Goal: Task Accomplishment & Management: Complete application form

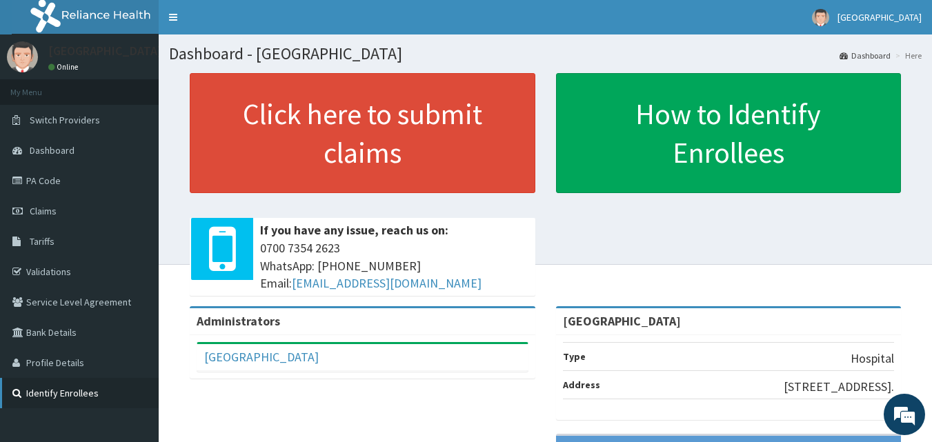
click at [17, 391] on icon at bounding box center [19, 394] width 14 height 10
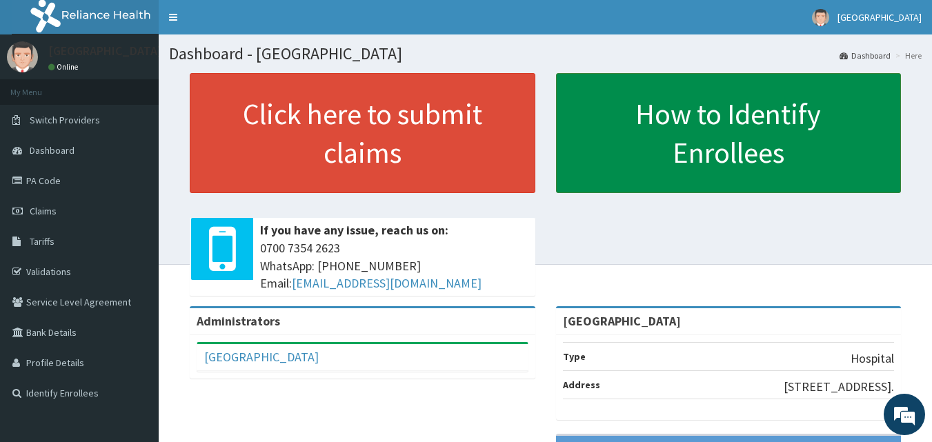
click at [723, 132] on link "How to Identify Enrollees" at bounding box center [729, 133] width 346 height 120
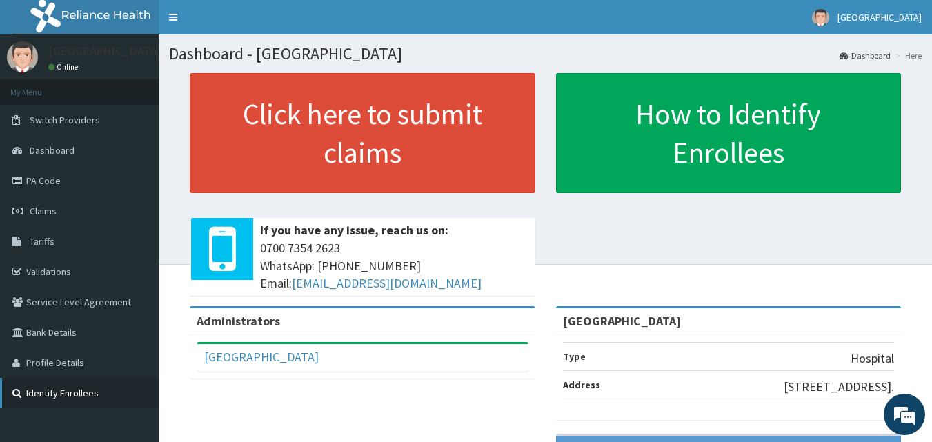
click at [80, 393] on link "Identify Enrollees" at bounding box center [79, 393] width 159 height 30
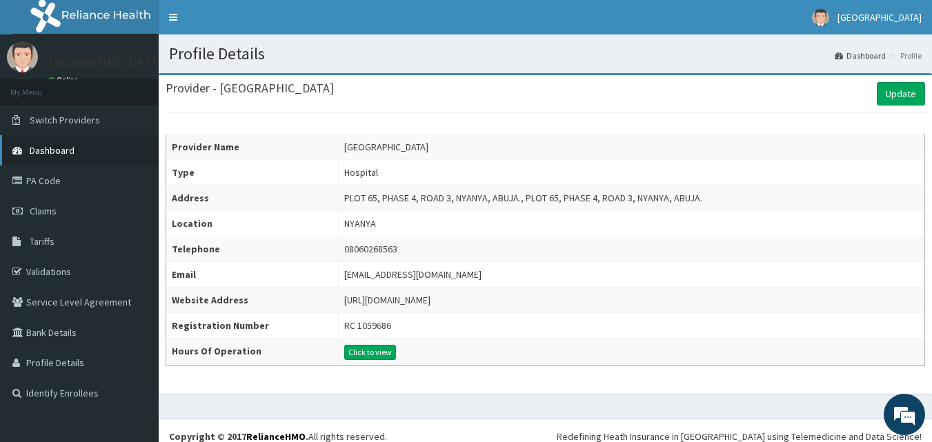
click at [81, 150] on link "Dashboard" at bounding box center [79, 150] width 159 height 30
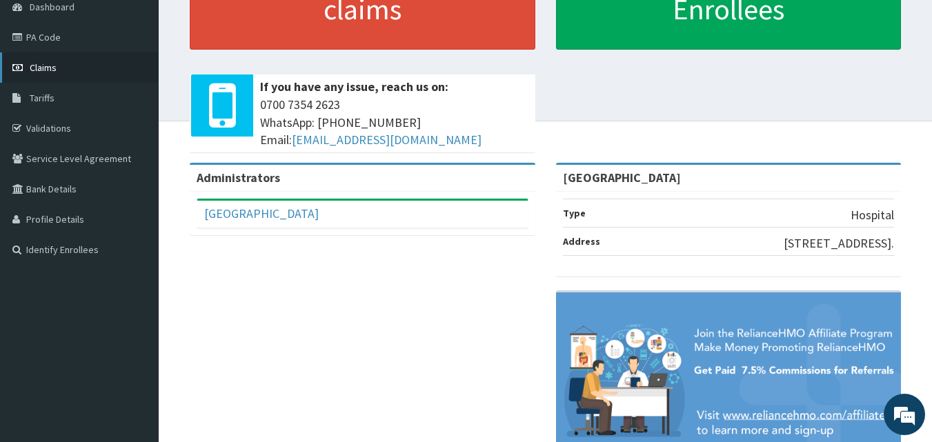
click at [35, 68] on span "Claims" at bounding box center [43, 67] width 27 height 12
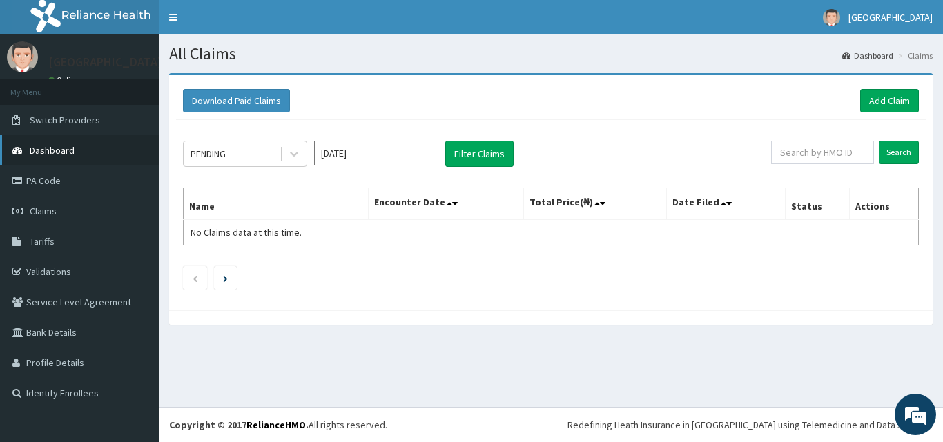
click at [39, 151] on span "Dashboard" at bounding box center [52, 150] width 45 height 12
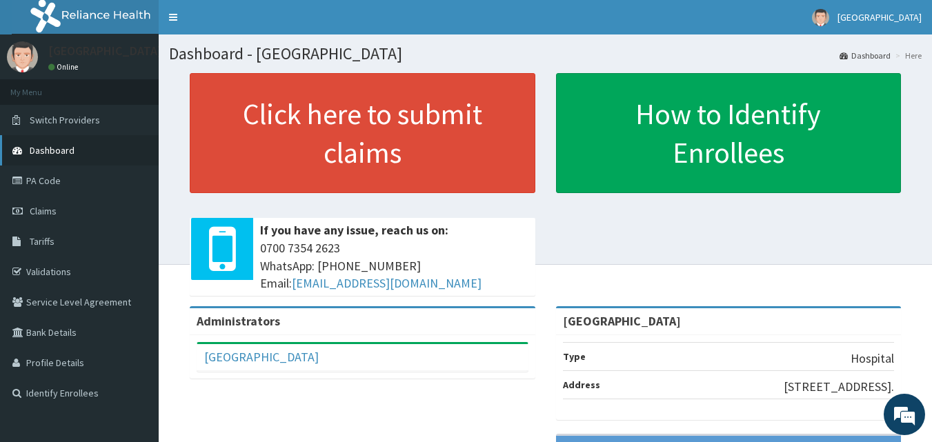
click at [39, 146] on span "Dashboard" at bounding box center [52, 150] width 45 height 12
click at [31, 179] on link "PA Code" at bounding box center [79, 181] width 159 height 30
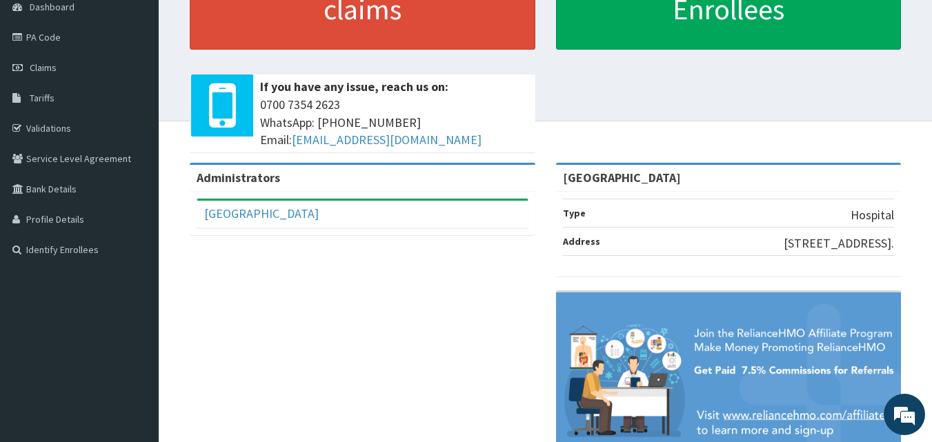
click at [279, 177] on div "Administrators" at bounding box center [363, 178] width 346 height 27
click at [280, 182] on div "Administrators" at bounding box center [363, 178] width 346 height 27
click at [13, 247] on icon at bounding box center [19, 250] width 14 height 10
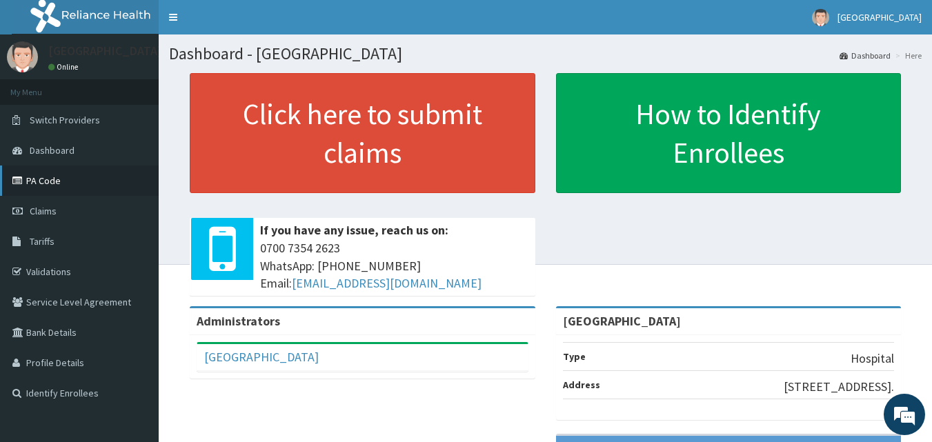
click at [58, 179] on link "PA Code" at bounding box center [79, 181] width 159 height 30
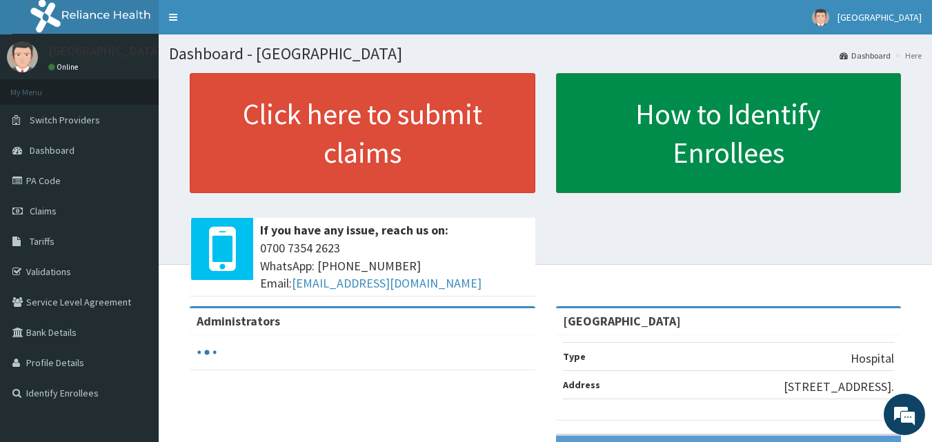
click at [631, 150] on link "How to Identify Enrollees" at bounding box center [729, 133] width 346 height 120
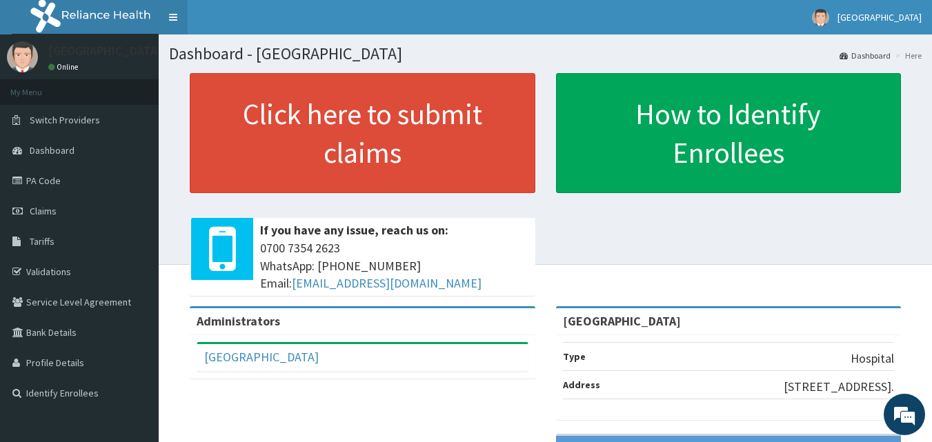
click at [168, 16] on link "Toggle navigation" at bounding box center [173, 17] width 29 height 35
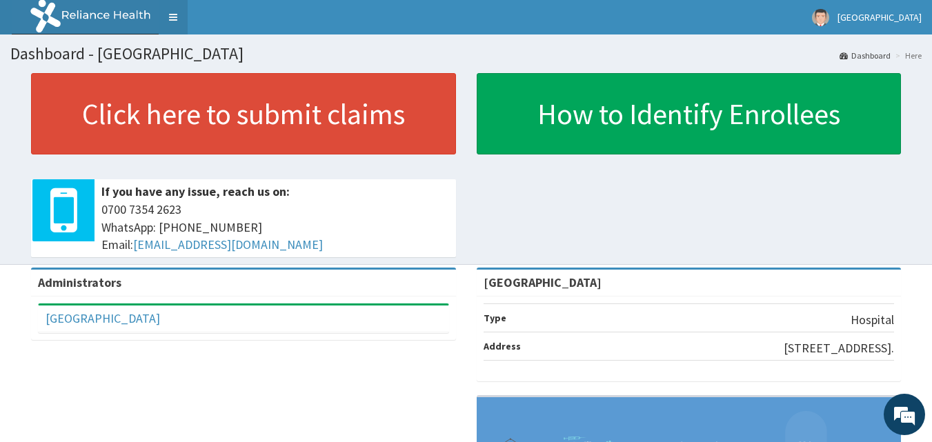
click at [162, 12] on link "Toggle navigation" at bounding box center [173, 17] width 29 height 35
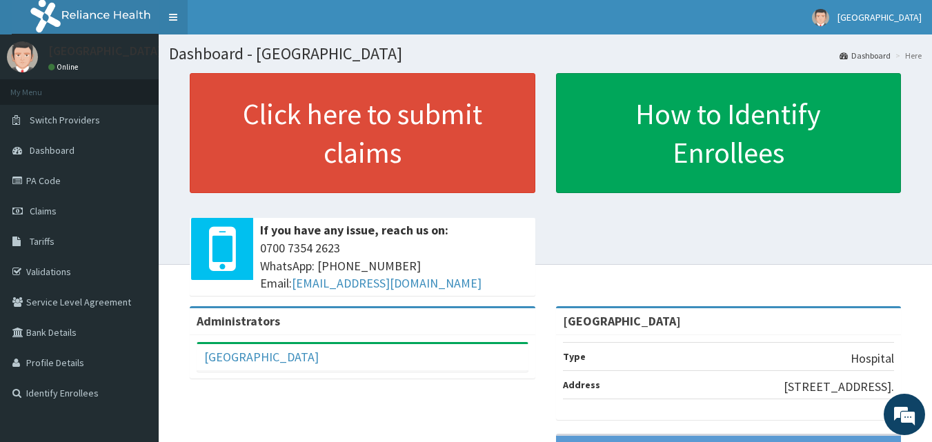
click at [169, 30] on link "Toggle navigation" at bounding box center [173, 17] width 29 height 35
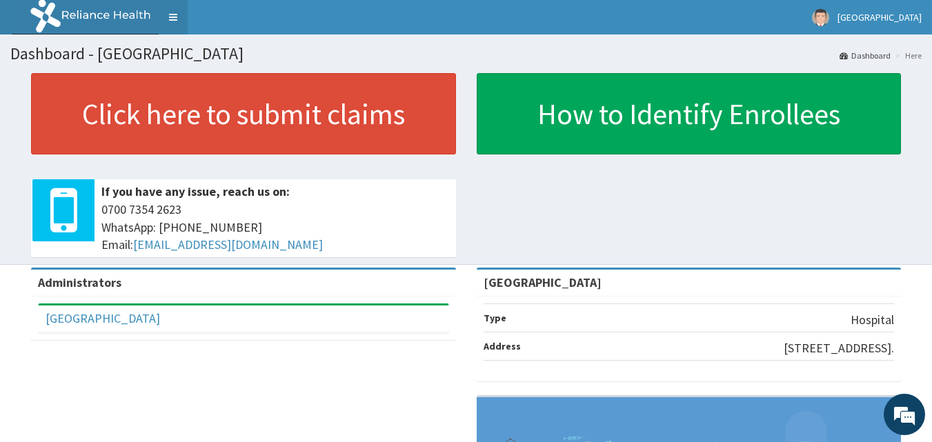
click at [169, 30] on link "Toggle navigation" at bounding box center [173, 17] width 29 height 35
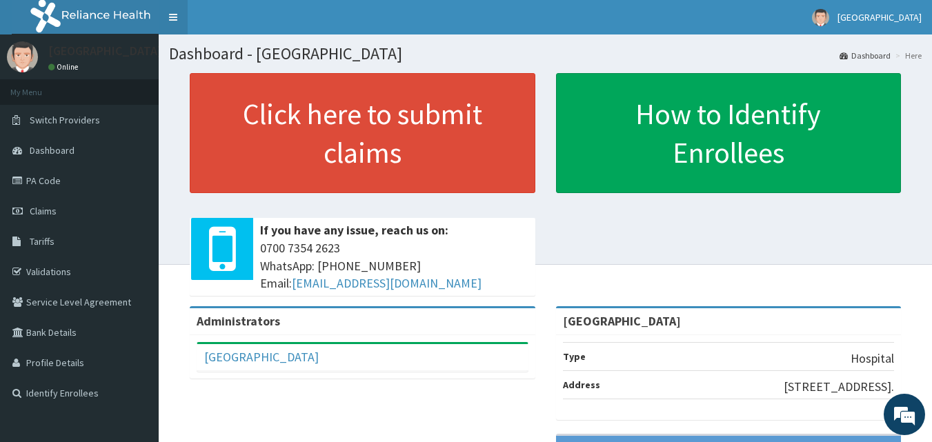
click at [169, 30] on link "Toggle navigation" at bounding box center [173, 17] width 29 height 35
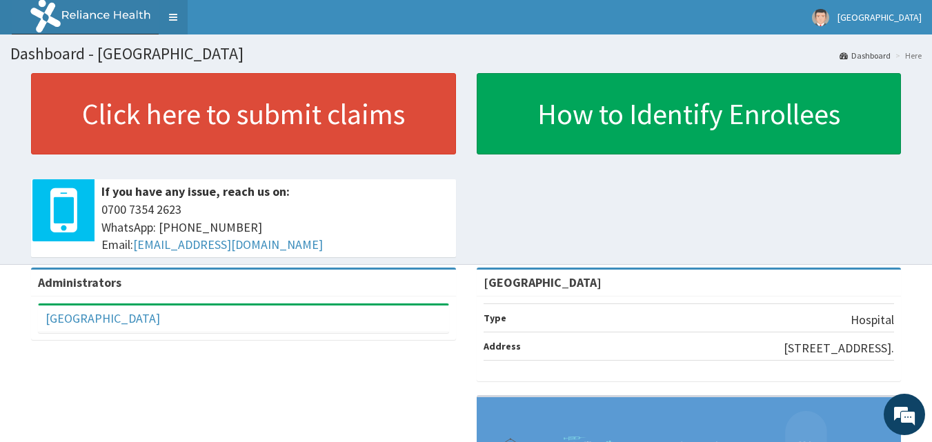
click at [169, 30] on link "Toggle navigation" at bounding box center [173, 17] width 29 height 35
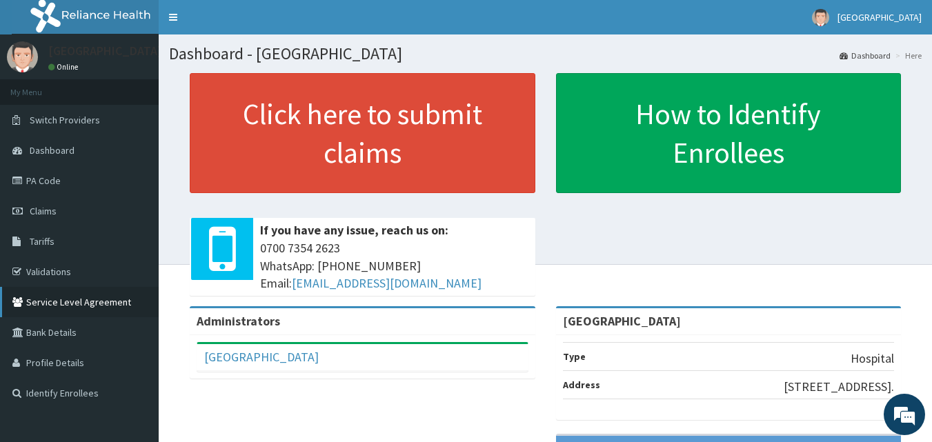
click at [85, 310] on link "Service Level Agreement" at bounding box center [79, 302] width 159 height 30
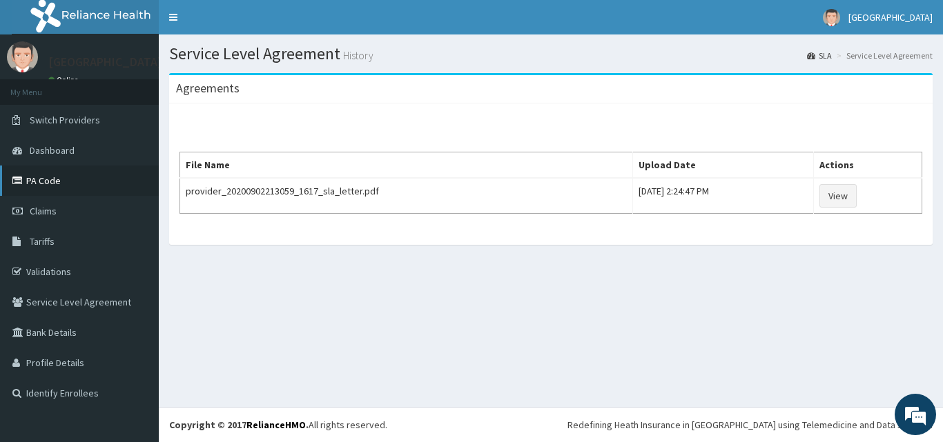
click at [107, 188] on link "PA Code" at bounding box center [79, 181] width 159 height 30
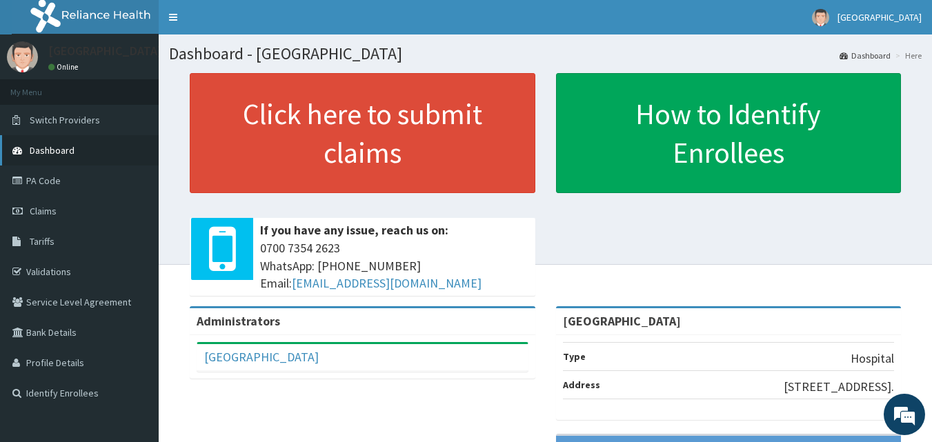
click at [56, 145] on span "Dashboard" at bounding box center [52, 150] width 45 height 12
click at [55, 186] on link "PA Code" at bounding box center [79, 181] width 159 height 30
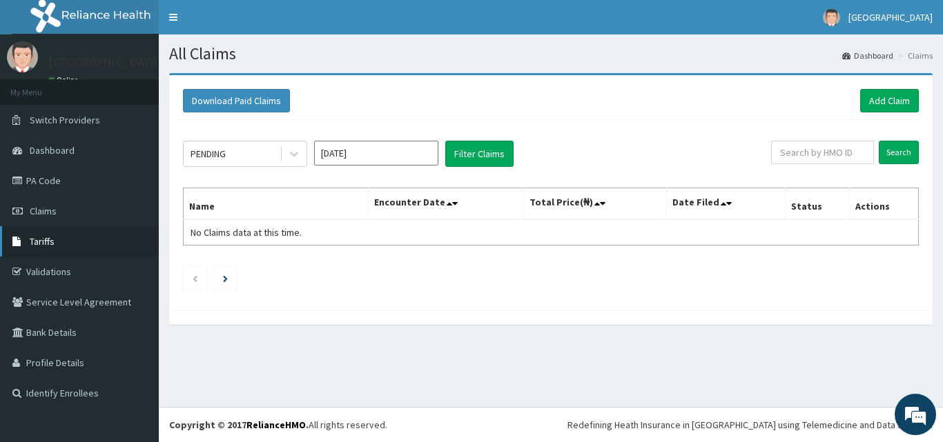
click at [37, 247] on span "Tariffs" at bounding box center [42, 241] width 25 height 12
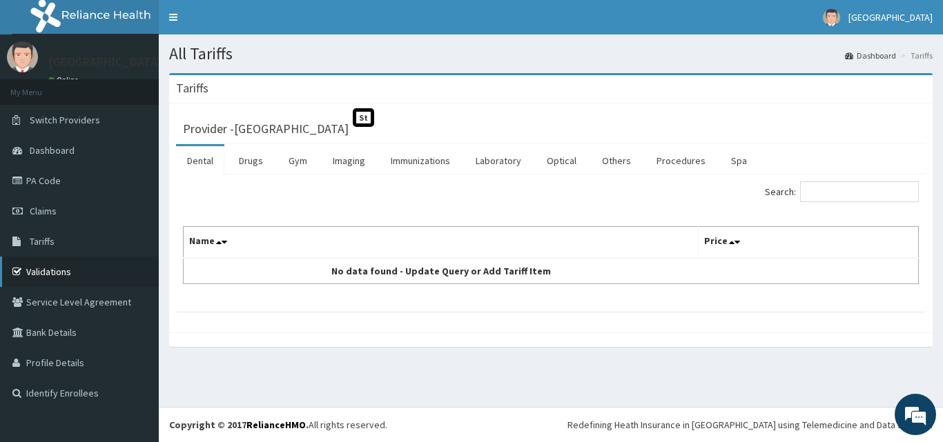
click at [32, 273] on link "Validations" at bounding box center [79, 272] width 159 height 30
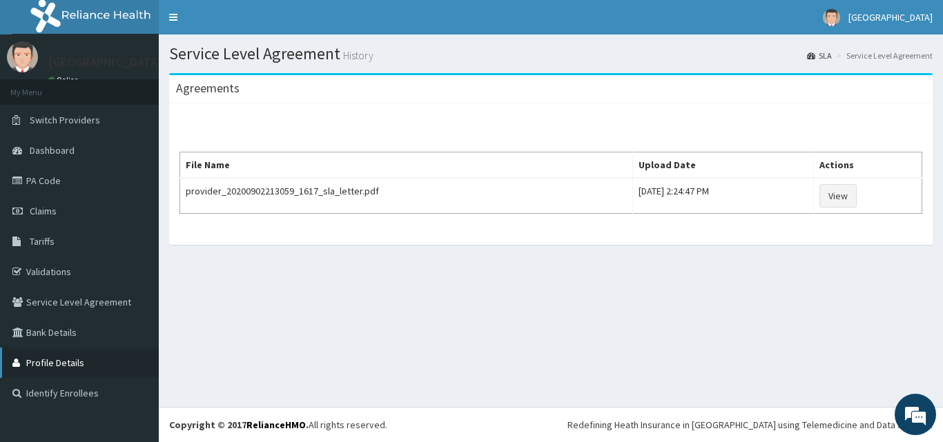
click at [52, 364] on link "Profile Details" at bounding box center [79, 363] width 159 height 30
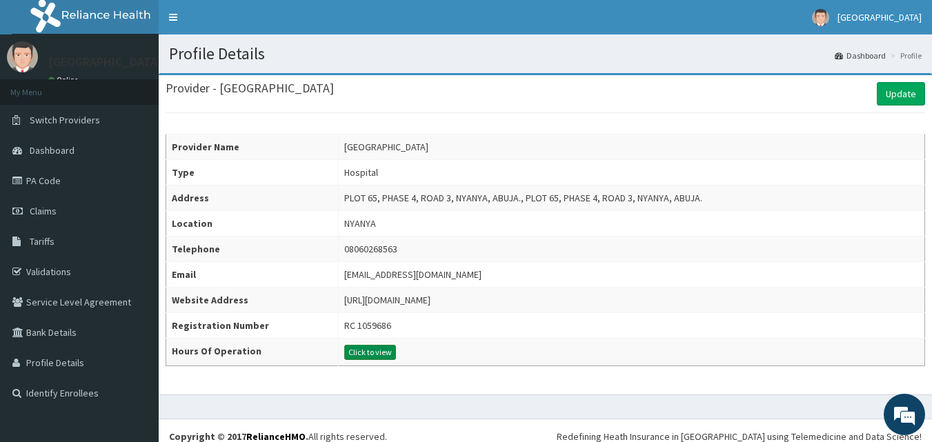
click at [353, 349] on button "Click to view" at bounding box center [370, 352] width 52 height 15
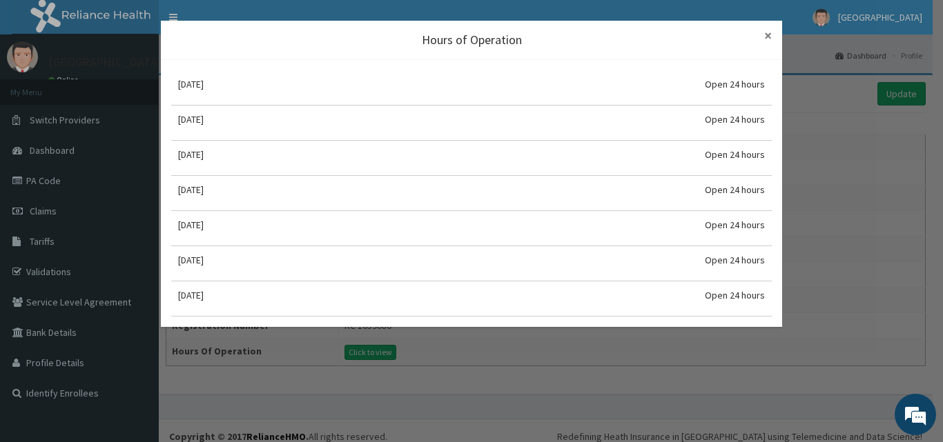
click at [770, 32] on span "×" at bounding box center [768, 35] width 8 height 19
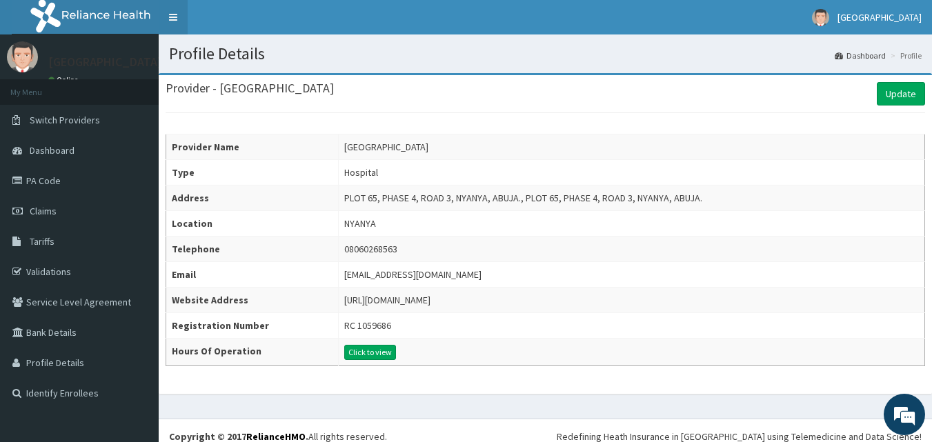
click at [170, 12] on link "Toggle navigation" at bounding box center [173, 17] width 29 height 35
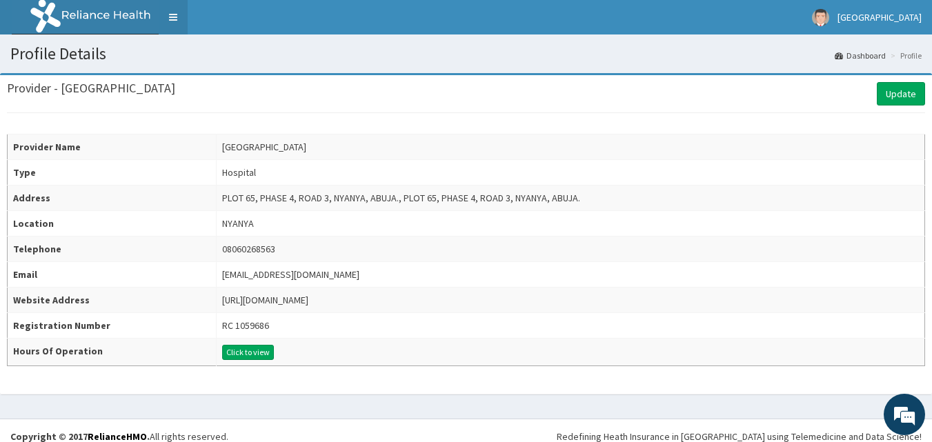
click at [170, 12] on link "Toggle navigation" at bounding box center [173, 17] width 29 height 35
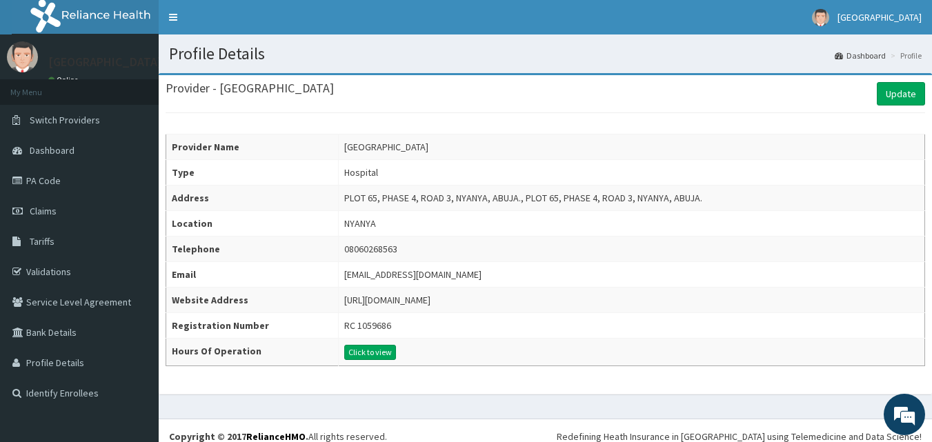
click at [69, 48] on div "PANRAF HOSPITAL Online" at bounding box center [102, 64] width 128 height 46
click at [28, 388] on link "Identify Enrollees" at bounding box center [79, 393] width 159 height 30
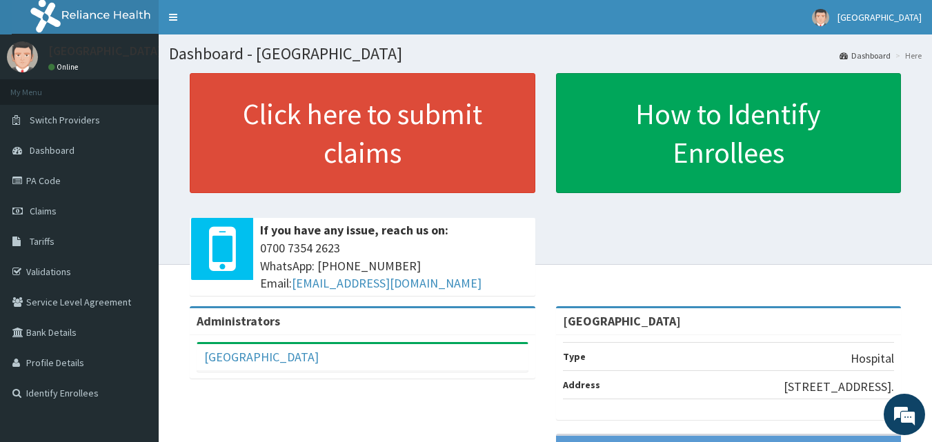
click at [286, 328] on div "Administrators" at bounding box center [363, 322] width 346 height 27
click at [282, 314] on div "Administrators" at bounding box center [363, 322] width 346 height 27
click at [273, 309] on div "Administrators" at bounding box center [363, 322] width 346 height 27
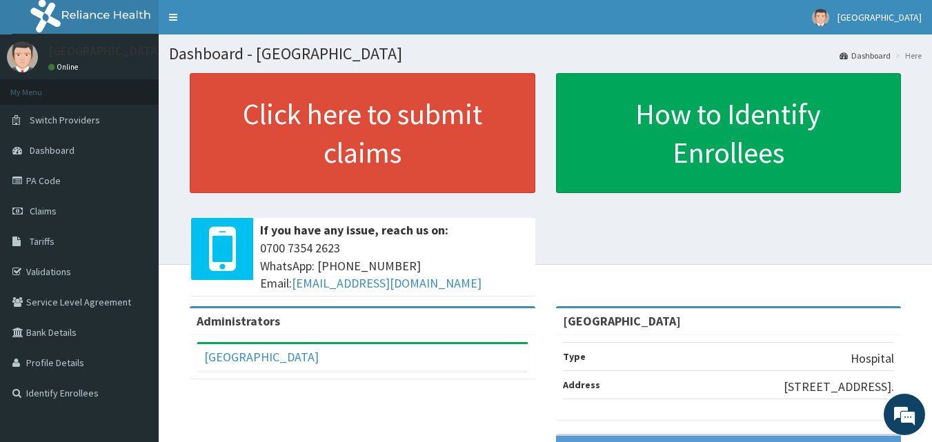
click at [292, 326] on div "Administrators" at bounding box center [363, 322] width 346 height 27
click at [306, 325] on div "Administrators" at bounding box center [363, 322] width 346 height 27
drag, startPoint x: 823, startPoint y: 320, endPoint x: 817, endPoint y: 318, distance: 7.0
click at [822, 320] on div "[GEOGRAPHIC_DATA]" at bounding box center [729, 322] width 346 height 27
click at [809, 338] on div "PAN RAF HOSPITAL Type Hospital Address PLOT 65, PHASE 4, ROAD 3, NYANYA, ABUJA." at bounding box center [729, 363] width 346 height 114
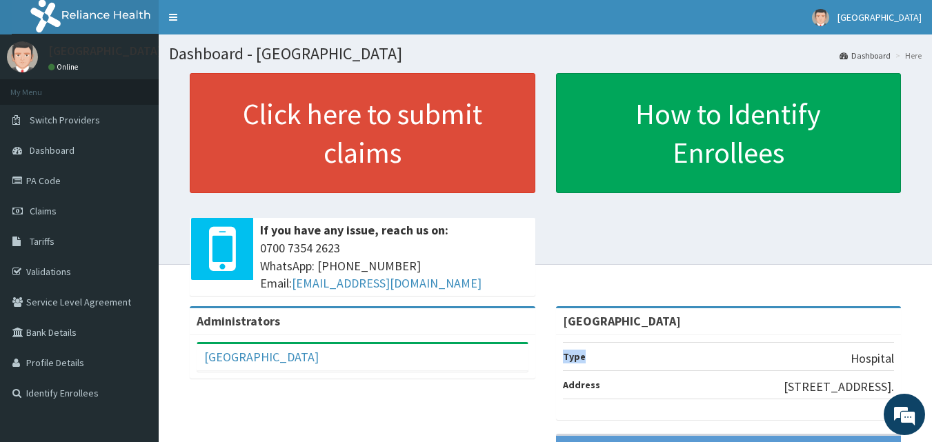
click at [591, 362] on li "Type Hospital" at bounding box center [729, 356] width 332 height 29
click at [585, 355] on li "Type Hospital" at bounding box center [729, 356] width 332 height 29
click at [622, 380] on li "Address PLOT 65, PHASE 4, ROAD 3, NYANYA, ABUJA." at bounding box center [729, 385] width 332 height 29
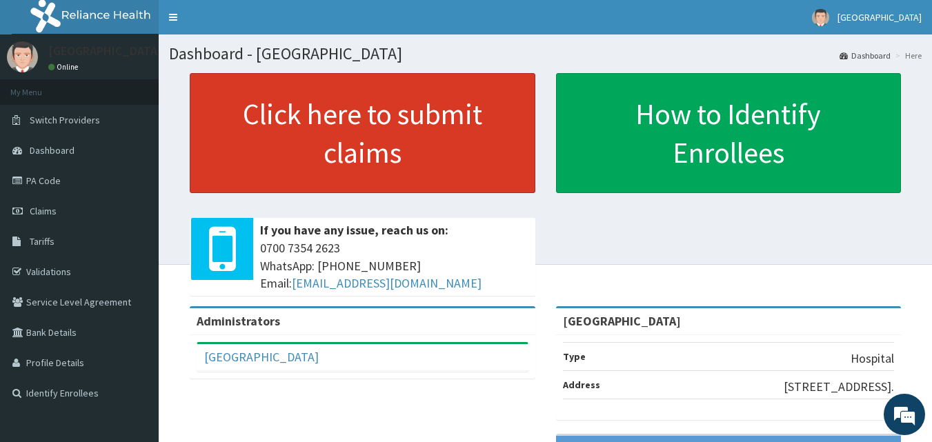
click at [404, 121] on link "Click here to submit claims" at bounding box center [363, 133] width 346 height 120
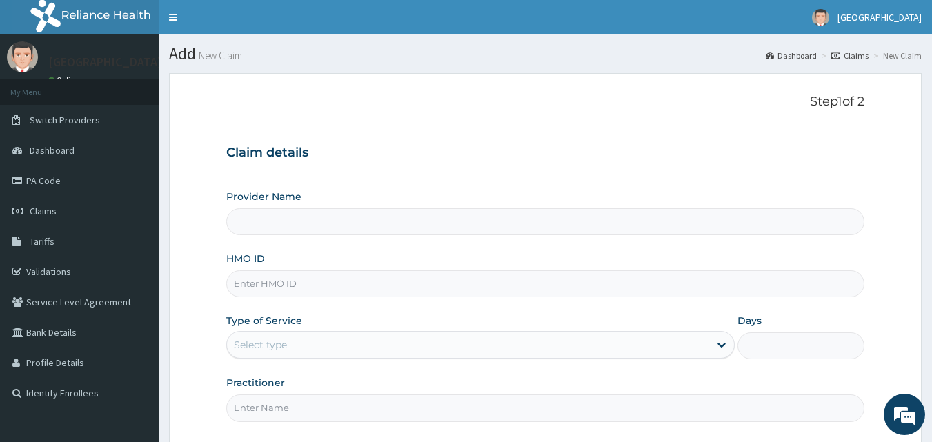
type input "[GEOGRAPHIC_DATA]"
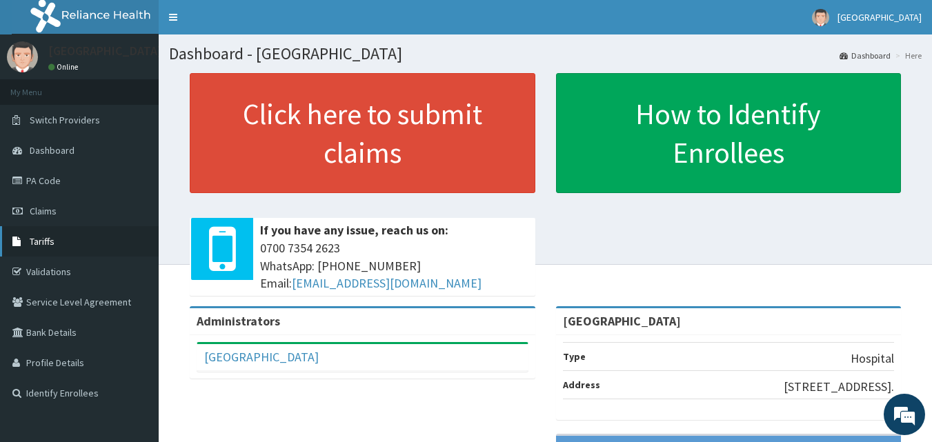
click at [32, 241] on span "Tariffs" at bounding box center [42, 241] width 25 height 12
click at [766, 194] on div "Click here to submit claims If you have any issue, reach us on: [PHONE_NUMBER] …" at bounding box center [545, 189] width 753 height 233
click at [82, 268] on link "Validations" at bounding box center [79, 272] width 159 height 30
